Goal: Transaction & Acquisition: Subscribe to service/newsletter

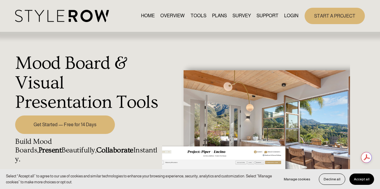
click at [0, 0] on link "RESOURCE CENTER" at bounding box center [0, 0] width 0 height 0
click at [142, 15] on link "HOME" at bounding box center [148, 16] width 14 height 8
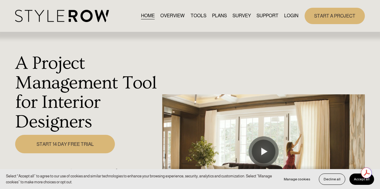
click at [197, 15] on link "TOOLS" at bounding box center [199, 16] width 16 height 8
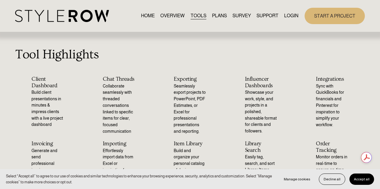
click at [331, 21] on link "START A PROJECT" at bounding box center [335, 16] width 60 height 16
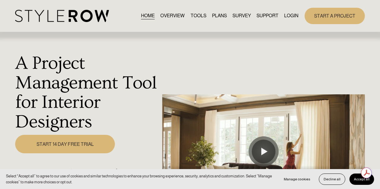
click at [170, 19] on link "OVERVIEW" at bounding box center [172, 16] width 24 height 8
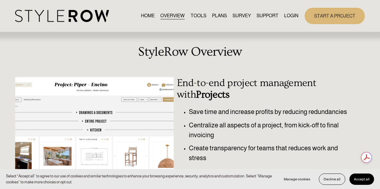
click at [195, 17] on link "TOOLS" at bounding box center [199, 16] width 16 height 8
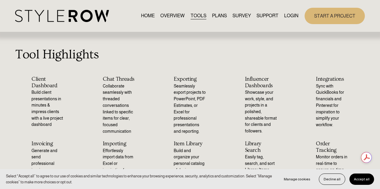
click at [217, 15] on link "PLANS" at bounding box center [219, 16] width 15 height 8
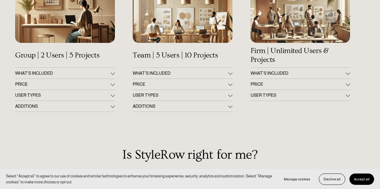
scroll to position [112, 0]
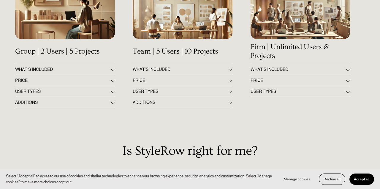
click at [113, 83] on button "PRICE" at bounding box center [65, 80] width 100 height 11
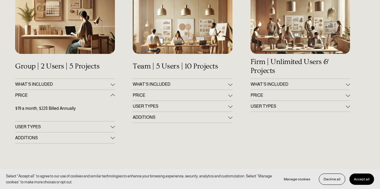
scroll to position [97, 0]
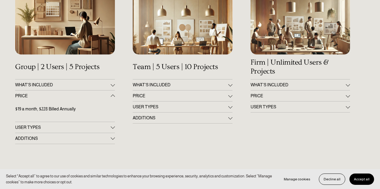
click at [92, 85] on span "WHAT'S INCLUDED" at bounding box center [63, 84] width 96 height 5
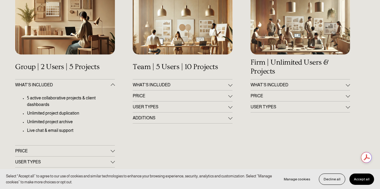
scroll to position [0, 0]
drag, startPoint x: 42, startPoint y: 115, endPoint x: 70, endPoint y: 125, distance: 29.0
click at [70, 125] on ul "5 active collaborative projects & client dashboards Unlimited project duplicati…" at bounding box center [65, 114] width 100 height 39
click at [83, 131] on p "Live chat & email support" at bounding box center [71, 130] width 88 height 7
click at [75, 133] on p "Live chat & email support" at bounding box center [71, 130] width 88 height 7
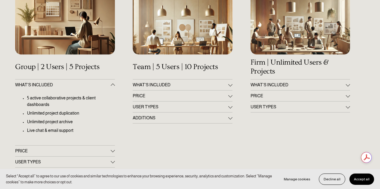
click at [69, 161] on span "USER TYPES" at bounding box center [63, 161] width 96 height 5
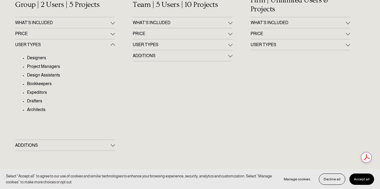
scroll to position [161, 0]
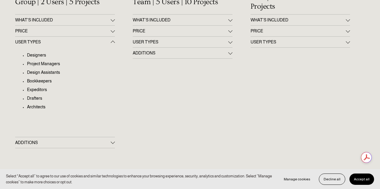
click at [55, 142] on span "ADDITIONS" at bounding box center [63, 142] width 96 height 5
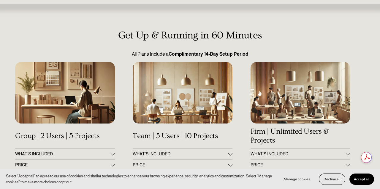
scroll to position [44, 0]
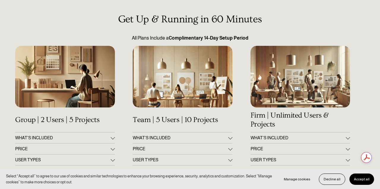
click at [80, 132] on button "WHAT'S INCLUDED" at bounding box center [65, 137] width 100 height 11
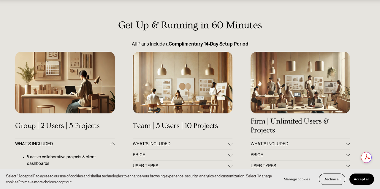
scroll to position [38, 0]
